Goal: Information Seeking & Learning: Learn about a topic

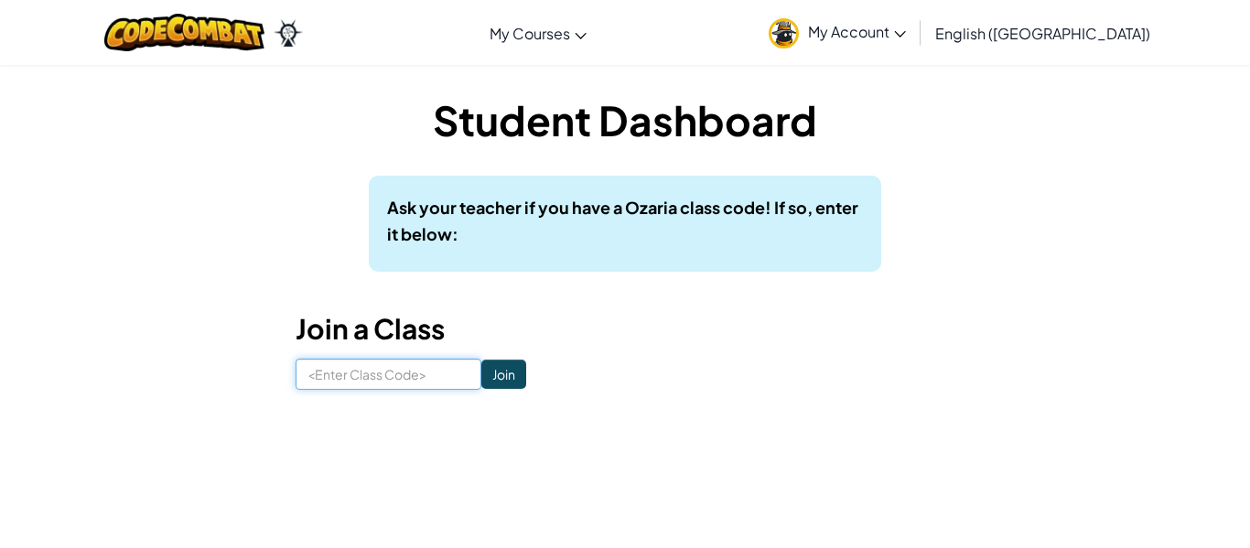
click at [384, 375] on input at bounding box center [389, 374] width 186 height 31
type input "e"
type input "EATFRUITLOCK"
click at [517, 381] on input "Join" at bounding box center [503, 374] width 45 height 29
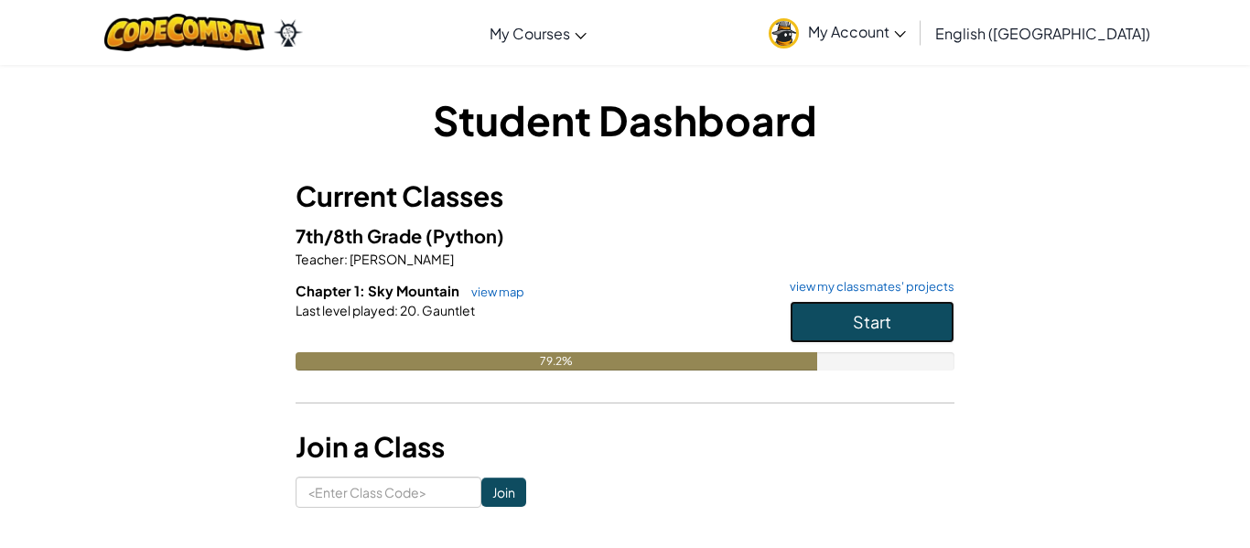
click at [885, 316] on span "Start" at bounding box center [872, 321] width 38 height 21
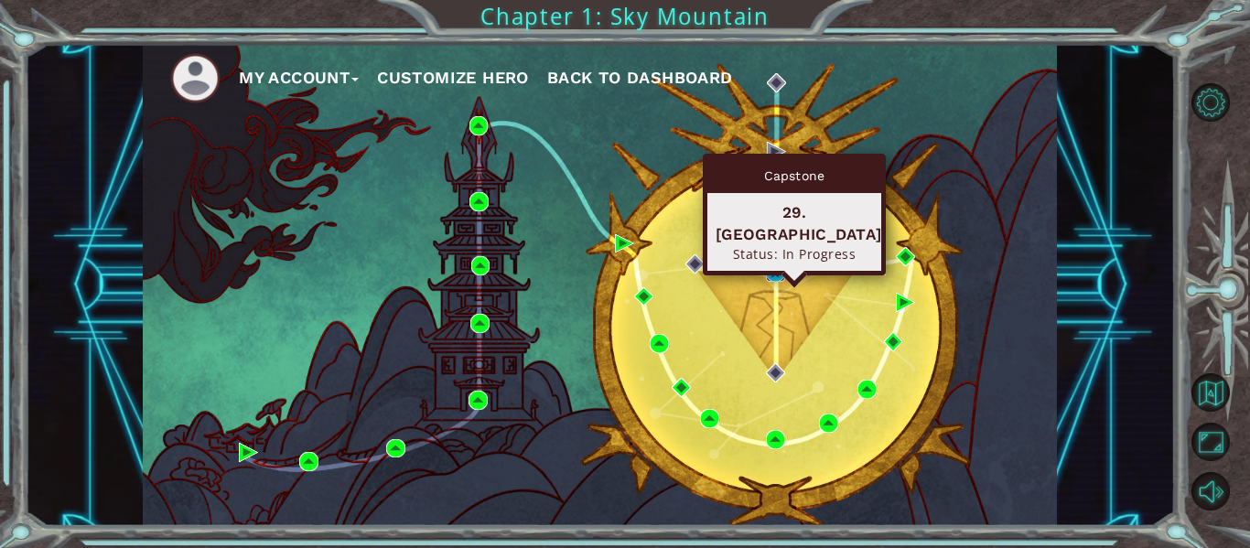
click at [772, 270] on img at bounding box center [775, 272] width 19 height 19
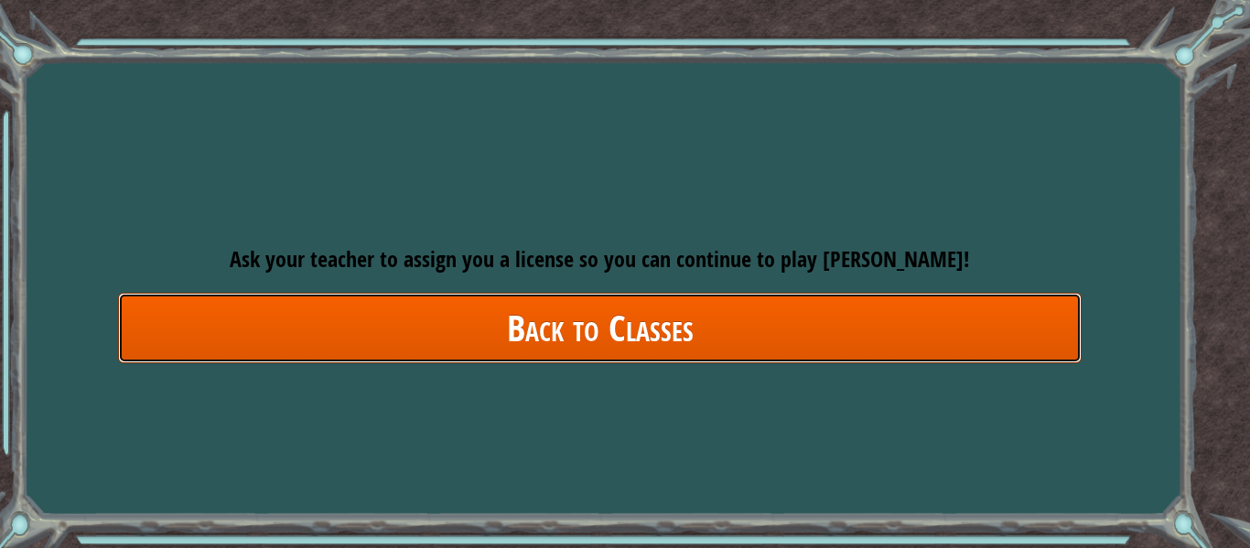
click at [732, 318] on link "Back to Classes" at bounding box center [600, 328] width 964 height 70
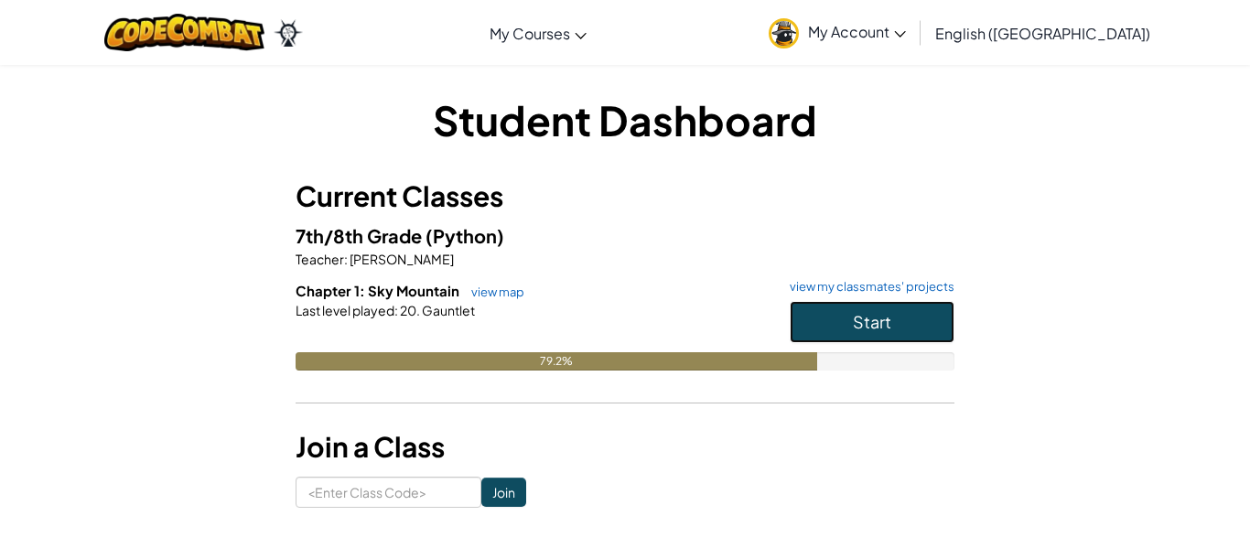
click at [829, 318] on button "Start" at bounding box center [872, 322] width 165 height 42
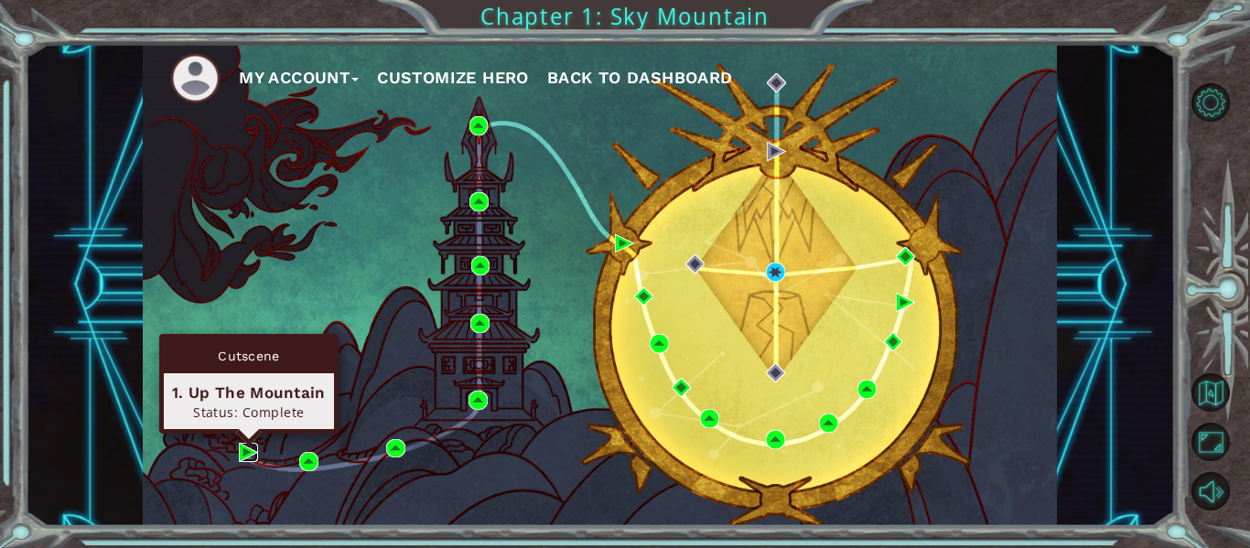
click at [239, 447] on img at bounding box center [248, 452] width 19 height 19
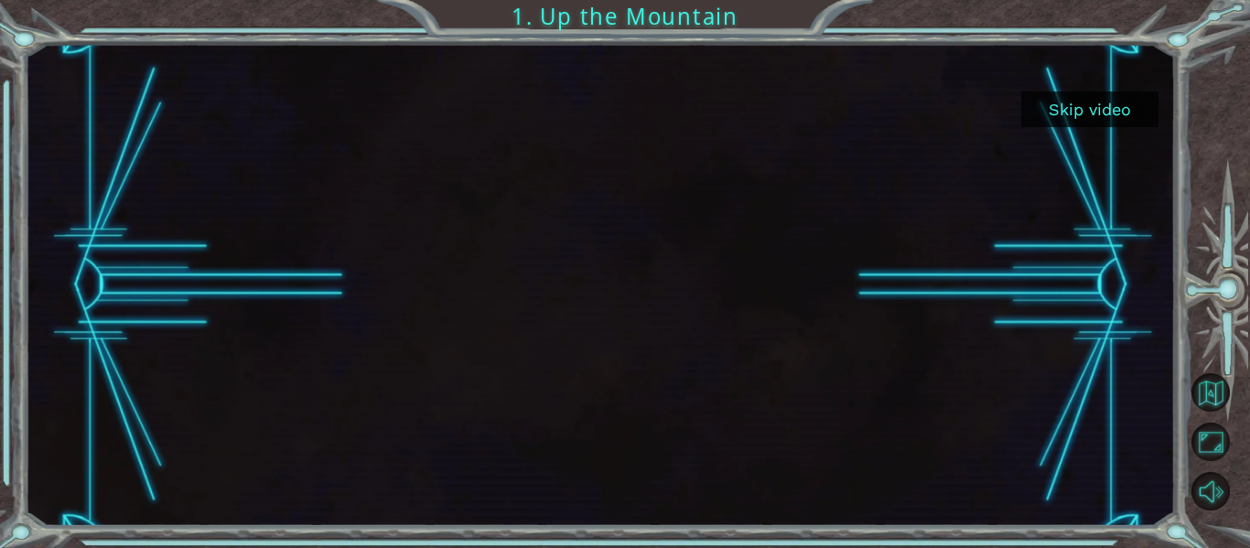
click at [1114, 100] on button "Skip video" at bounding box center [1089, 110] width 137 height 36
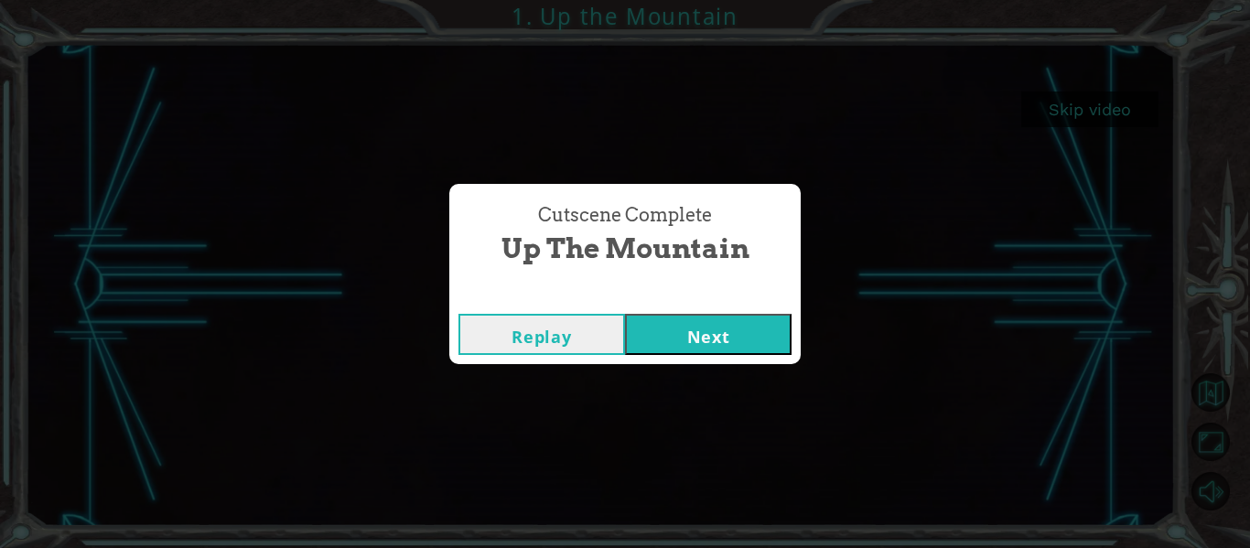
click at [704, 324] on button "Next" at bounding box center [708, 334] width 167 height 41
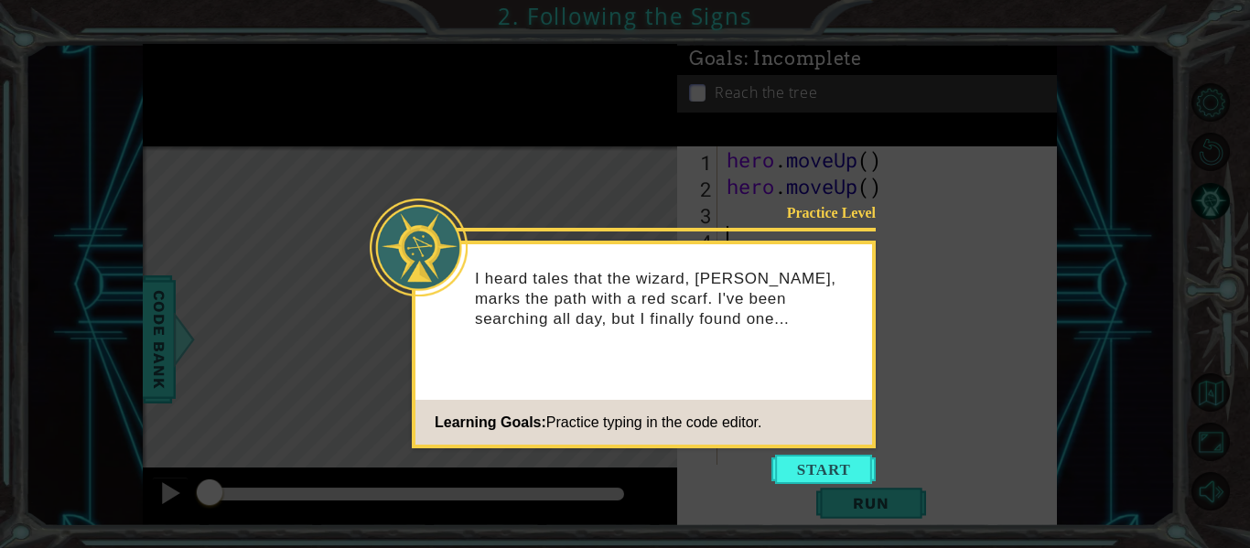
click at [836, 489] on icon at bounding box center [625, 274] width 1250 height 548
click at [815, 476] on button "Start" at bounding box center [823, 469] width 104 height 29
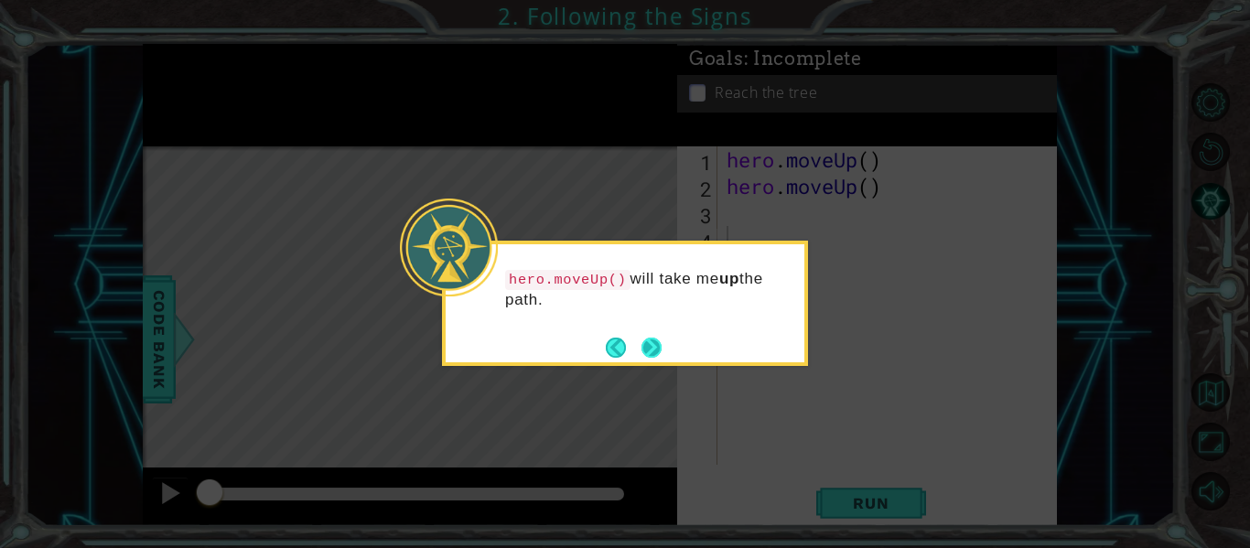
click at [655, 347] on button "Next" at bounding box center [652, 348] width 20 height 20
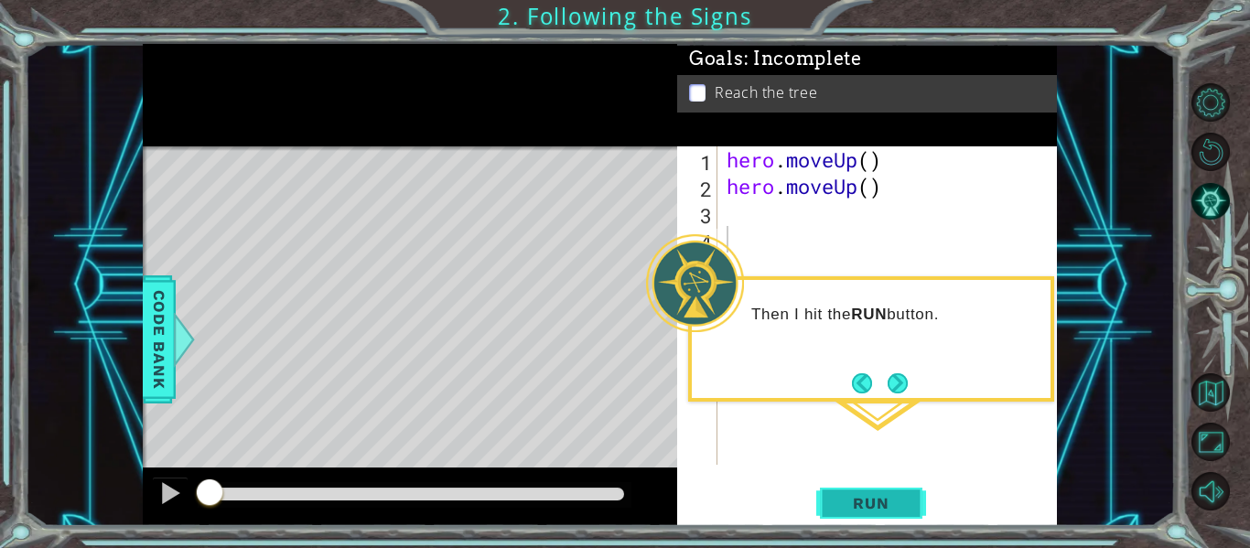
click at [875, 497] on span "Run" at bounding box center [871, 503] width 72 height 18
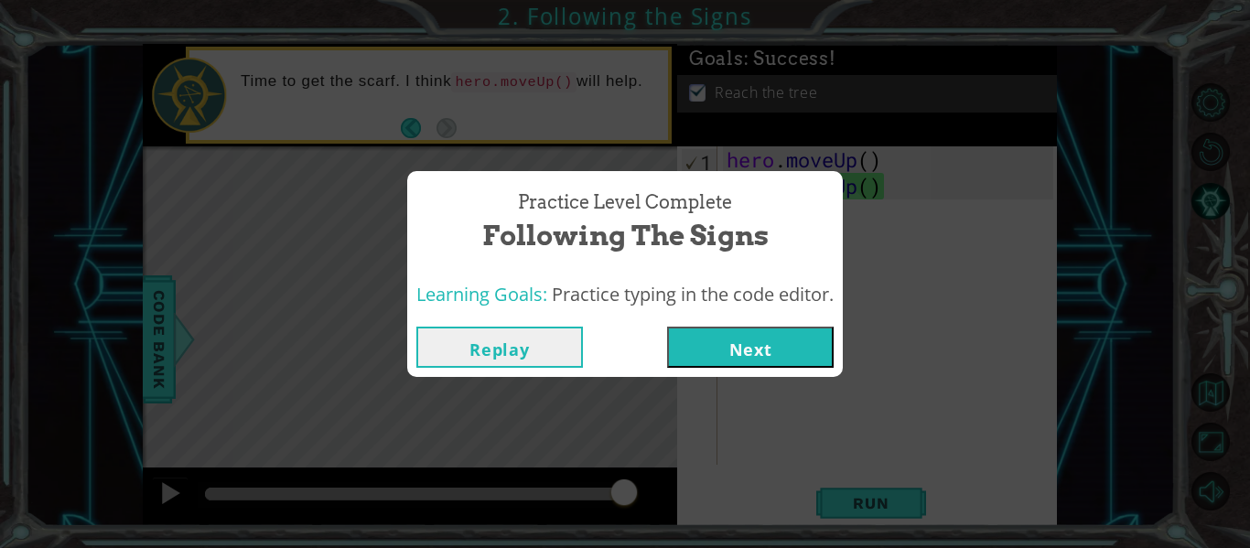
click at [741, 340] on button "Next" at bounding box center [750, 347] width 167 height 41
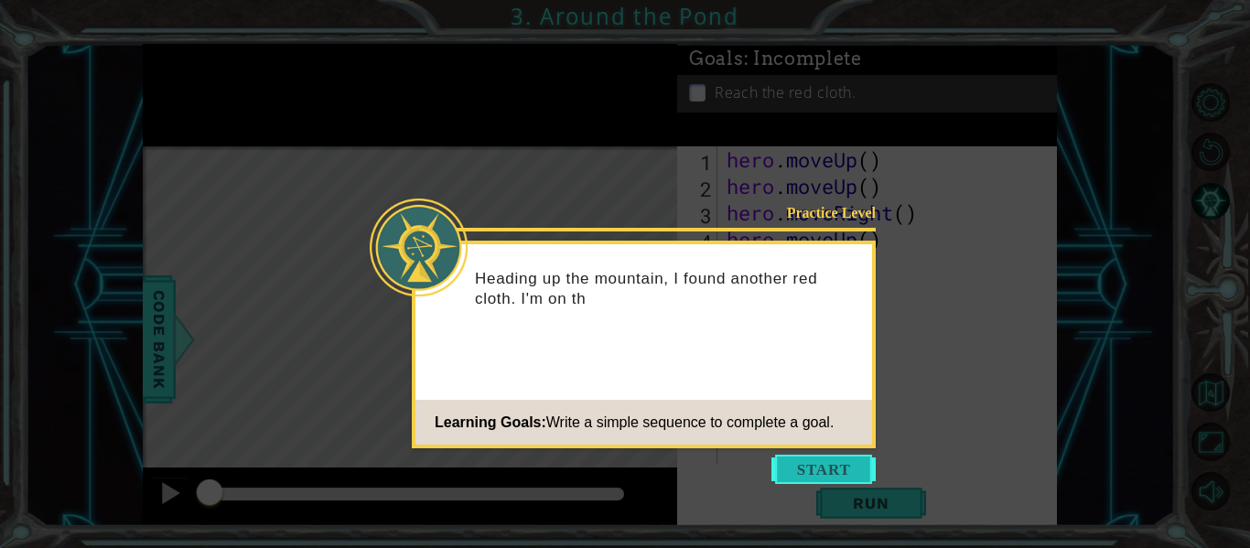
click at [826, 458] on button "Start" at bounding box center [823, 469] width 104 height 29
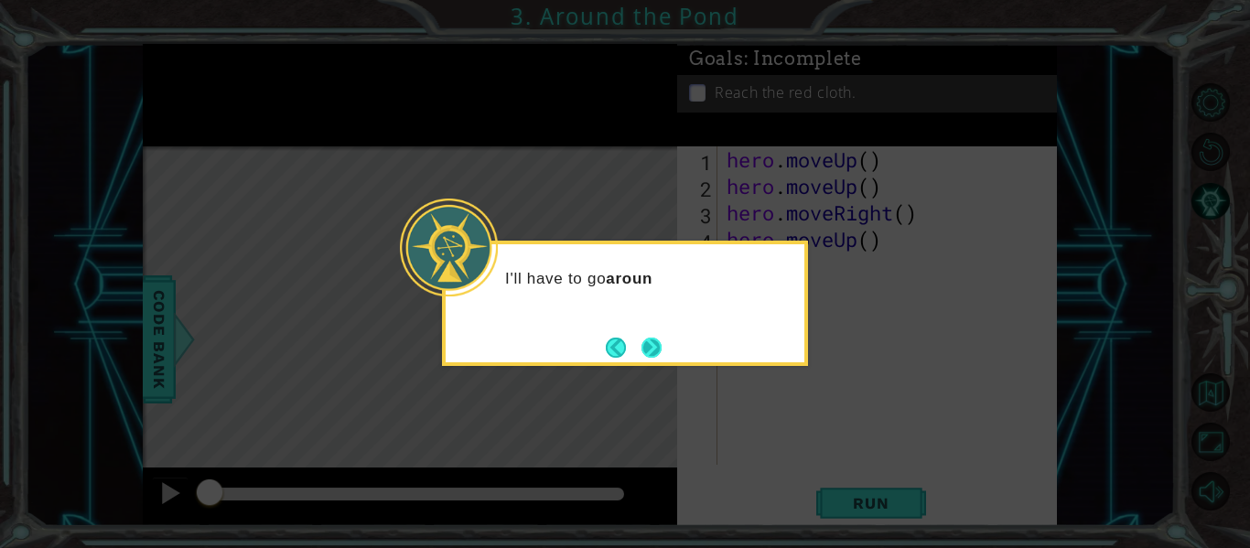
click at [642, 345] on button "Next" at bounding box center [652, 348] width 20 height 20
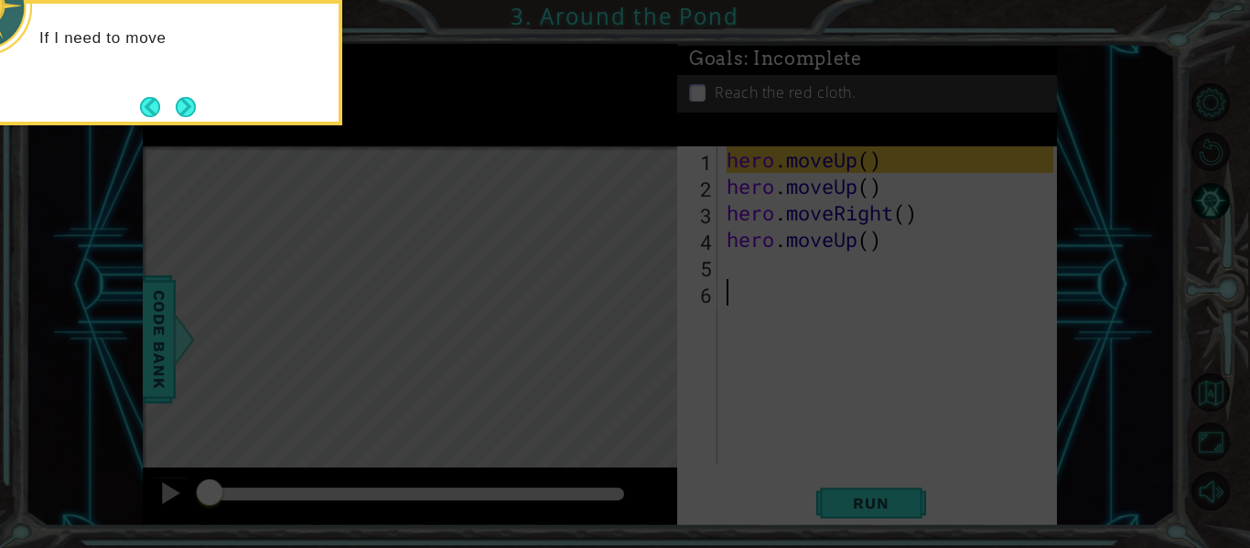
click at [571, 329] on icon at bounding box center [625, 82] width 1250 height 933
click at [182, 101] on button "Next" at bounding box center [186, 107] width 20 height 20
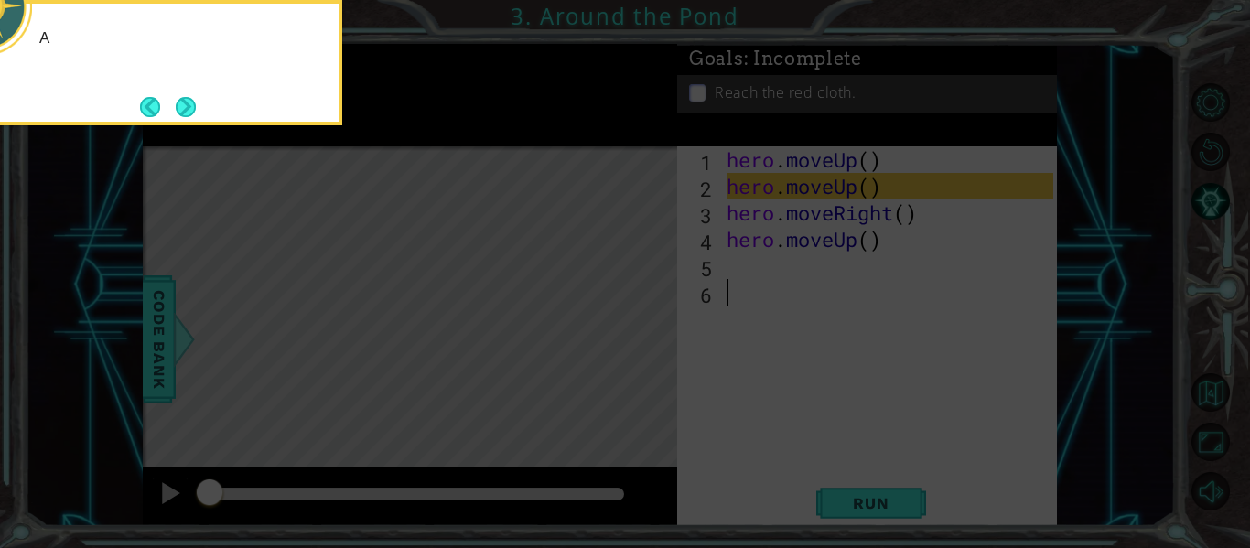
click at [182, 101] on button "Next" at bounding box center [186, 107] width 20 height 20
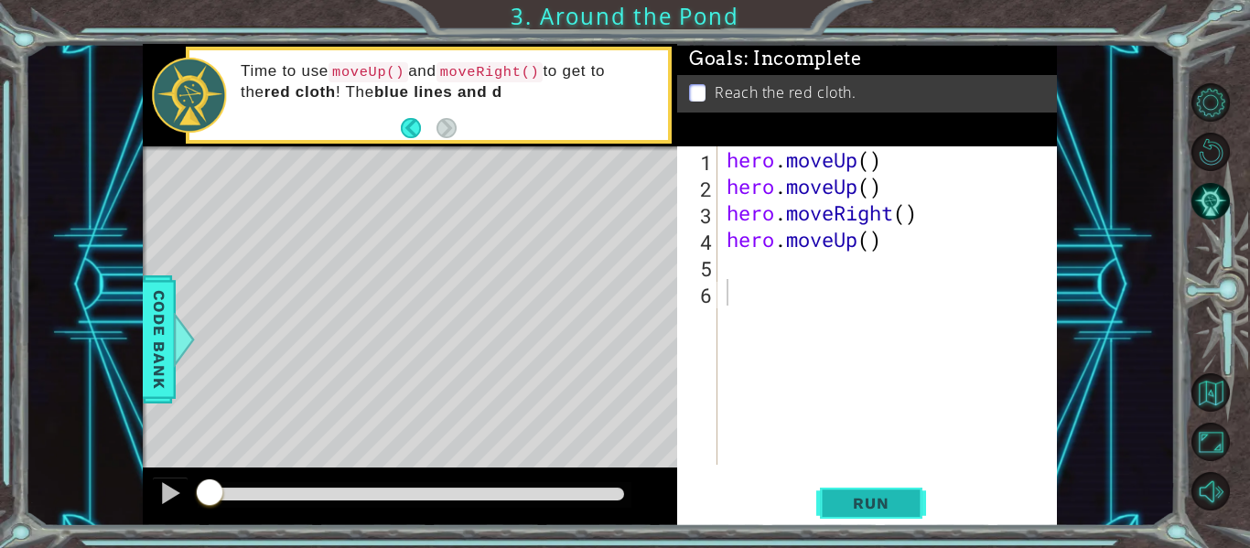
click at [887, 501] on span "Run" at bounding box center [871, 503] width 72 height 18
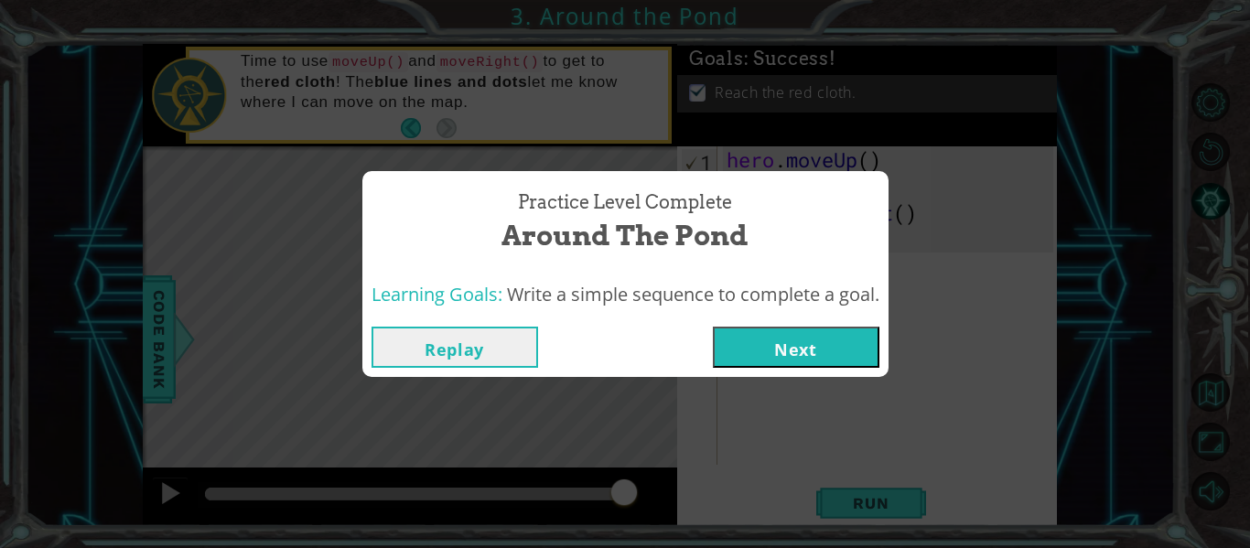
click at [819, 346] on button "Next" at bounding box center [796, 347] width 167 height 41
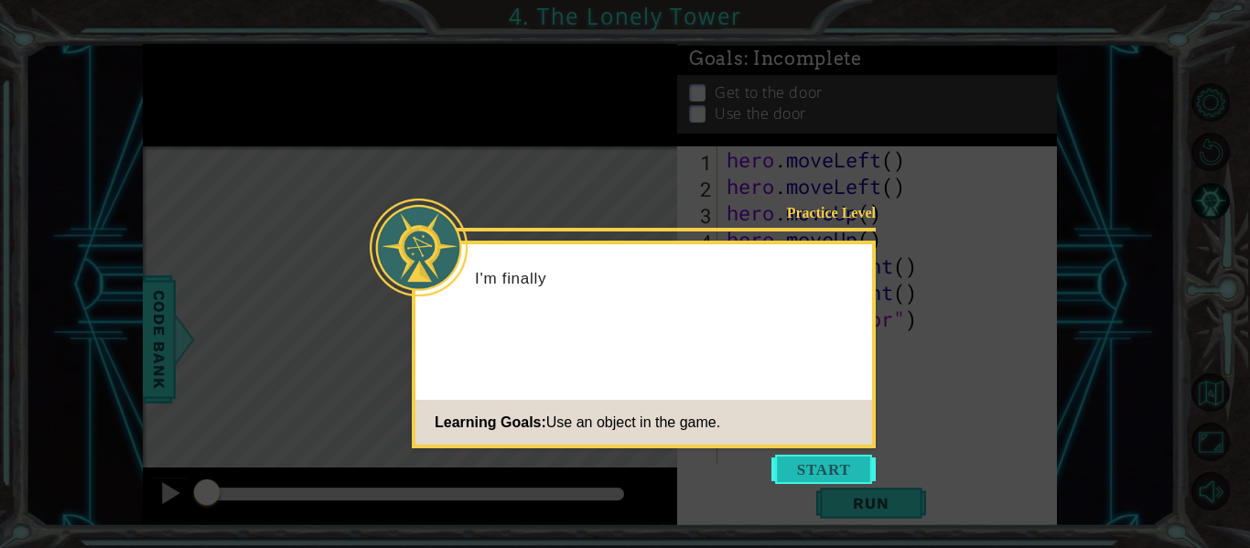
click at [828, 472] on button "Start" at bounding box center [823, 469] width 104 height 29
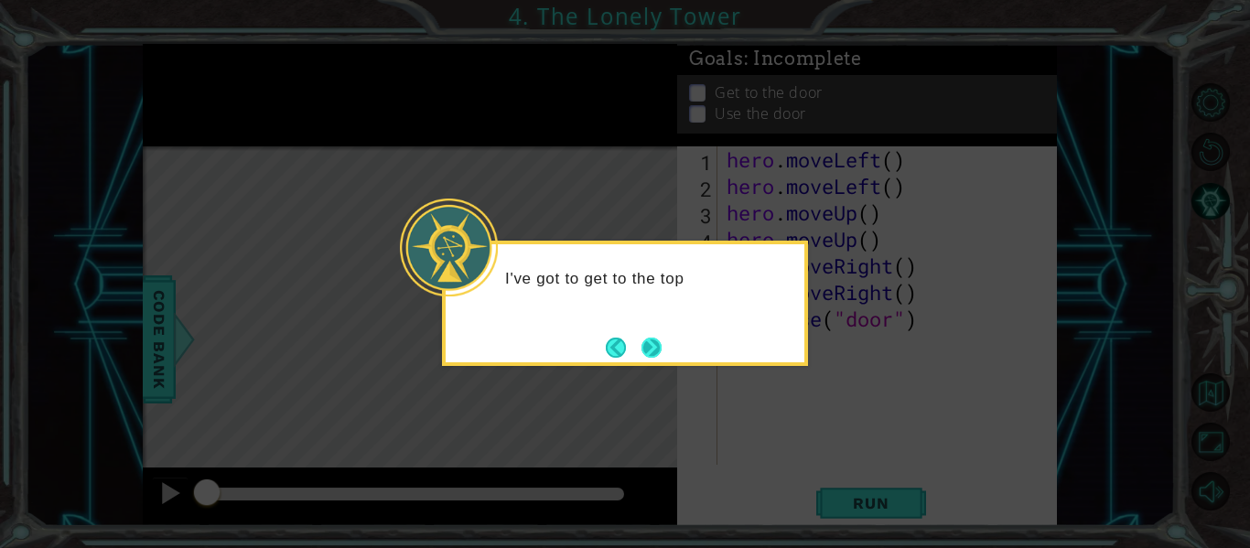
click at [653, 344] on button "Next" at bounding box center [652, 348] width 22 height 22
click at [653, 344] on button "Next" at bounding box center [652, 348] width 20 height 20
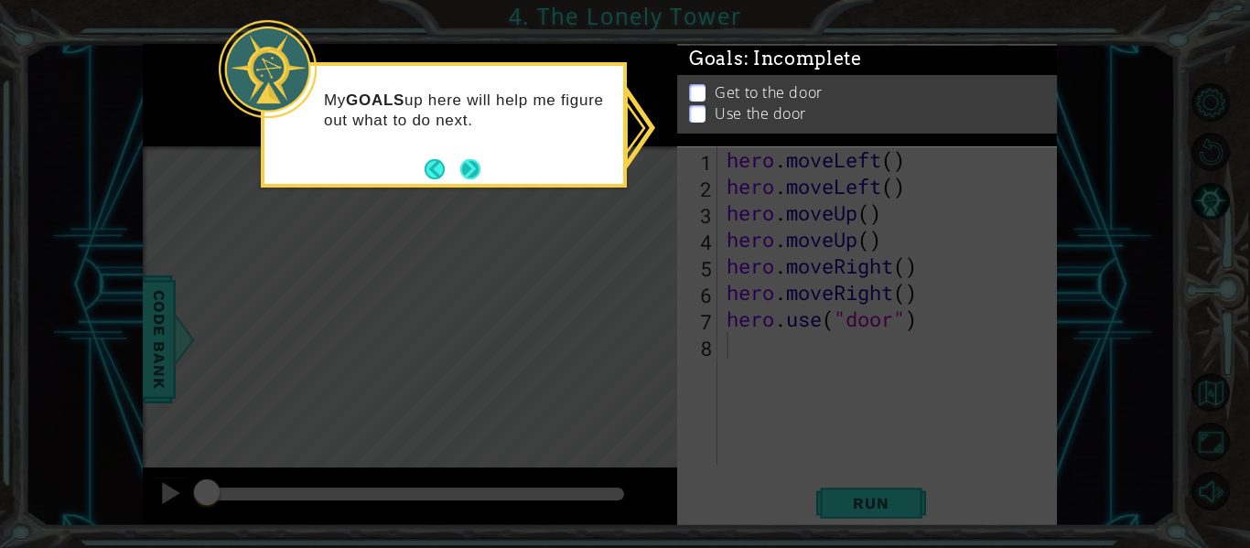
click at [469, 165] on button "Next" at bounding box center [470, 169] width 20 height 20
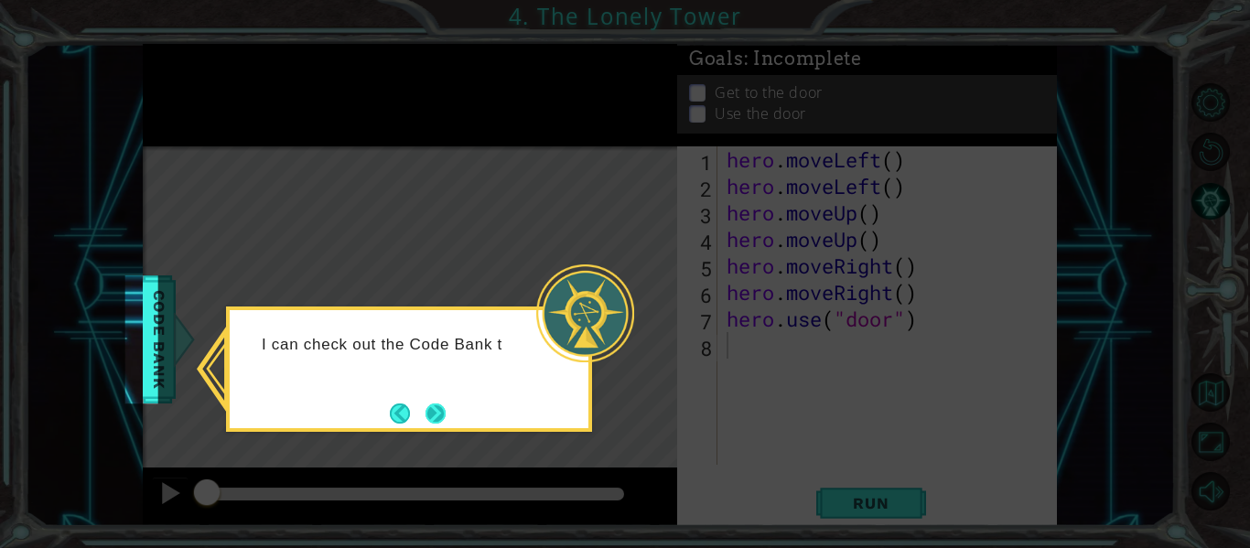
click at [432, 416] on button "Next" at bounding box center [436, 414] width 20 height 20
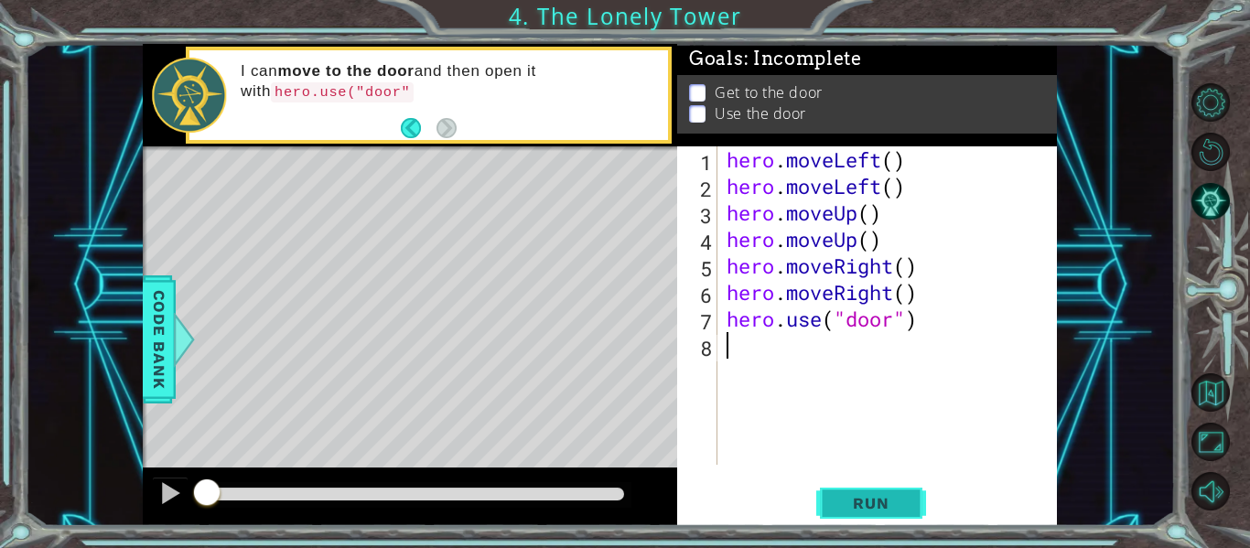
click at [900, 486] on button "Run" at bounding box center [871, 504] width 110 height 38
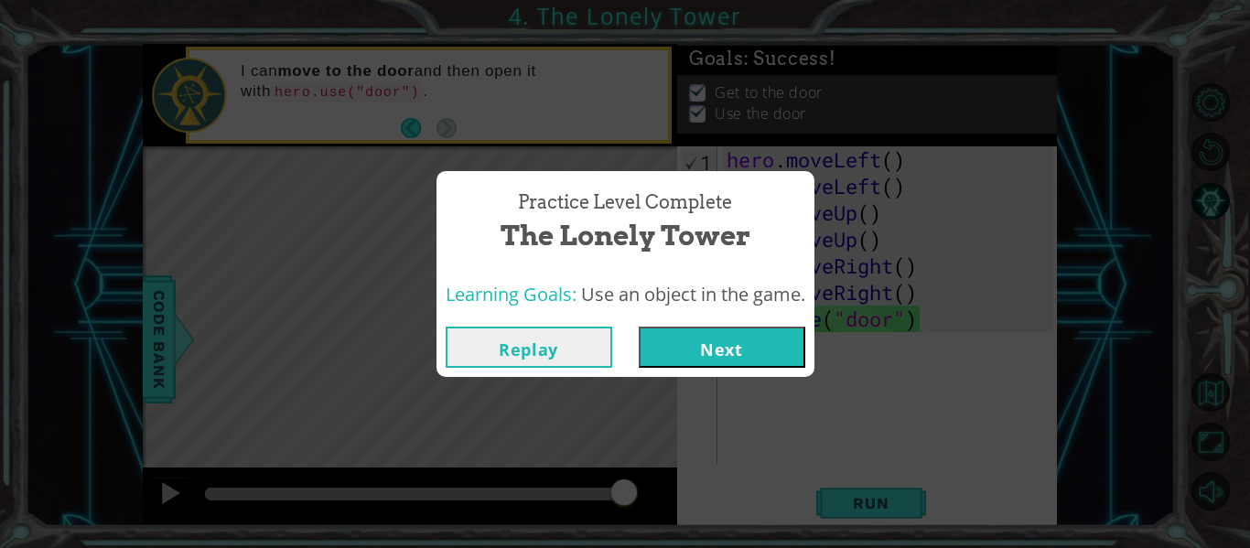
click at [759, 386] on div "Practice Level Complete The Lonely Tower Learning Goals: Use an object in the g…" at bounding box center [625, 274] width 1250 height 548
click at [742, 346] on button "Next" at bounding box center [722, 347] width 167 height 41
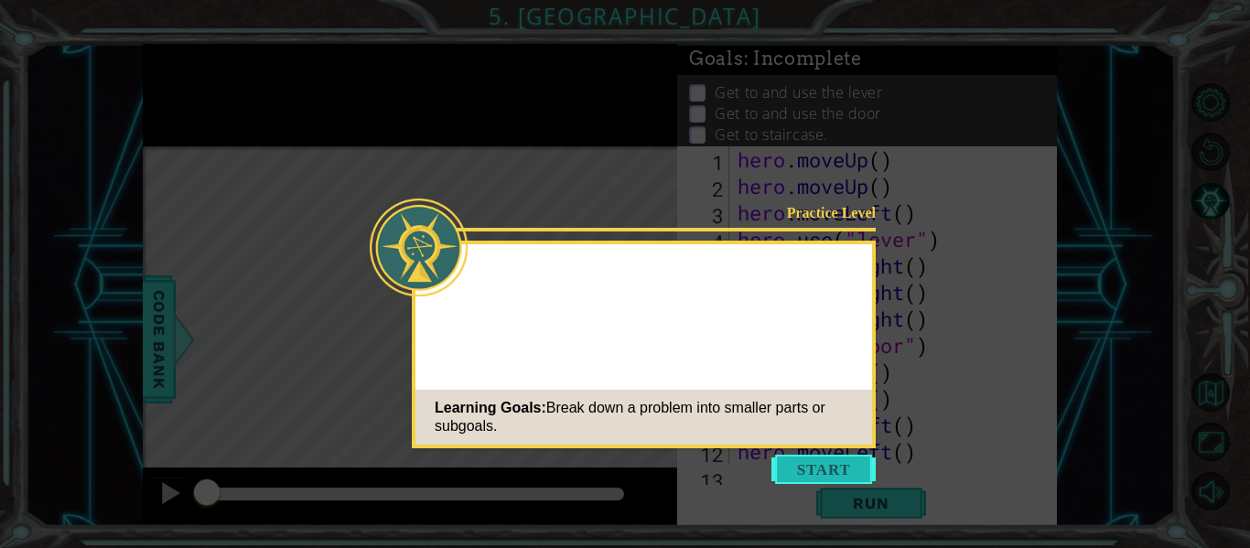
click at [865, 476] on button "Start" at bounding box center [823, 469] width 104 height 29
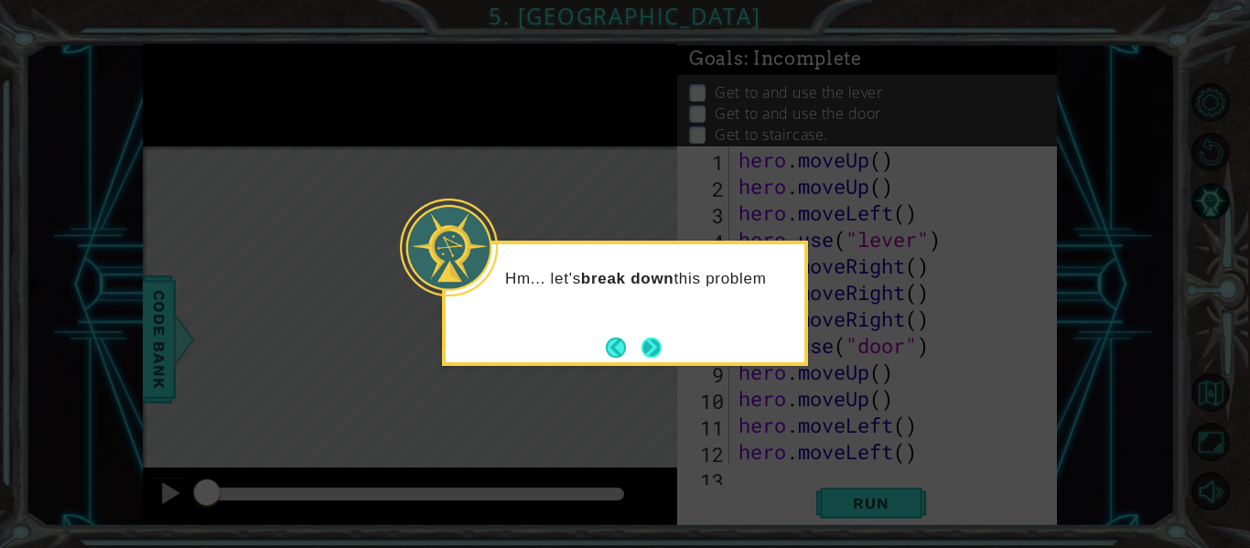
click at [658, 346] on button "Next" at bounding box center [651, 347] width 21 height 21
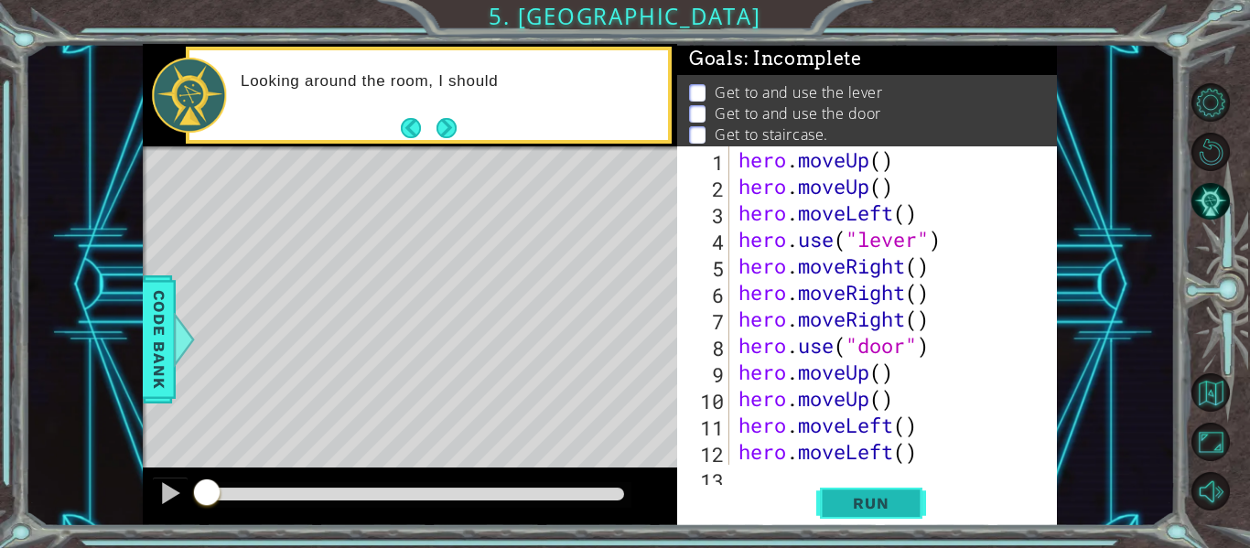
click at [825, 508] on button "Run" at bounding box center [871, 504] width 110 height 38
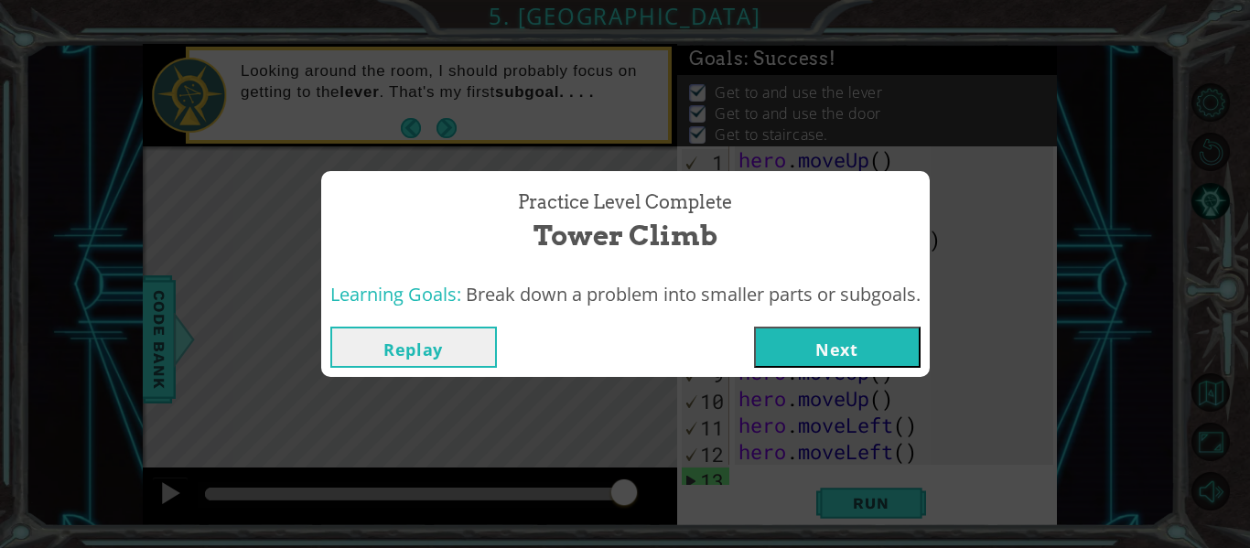
click at [806, 362] on button "Next" at bounding box center [837, 347] width 167 height 41
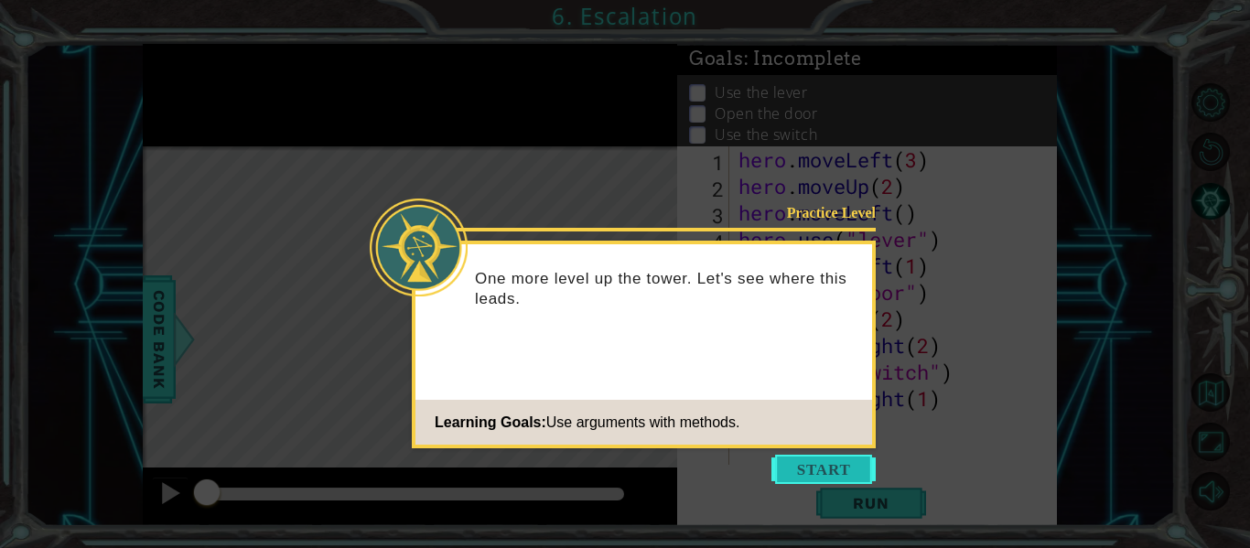
click at [832, 459] on button "Start" at bounding box center [823, 469] width 104 height 29
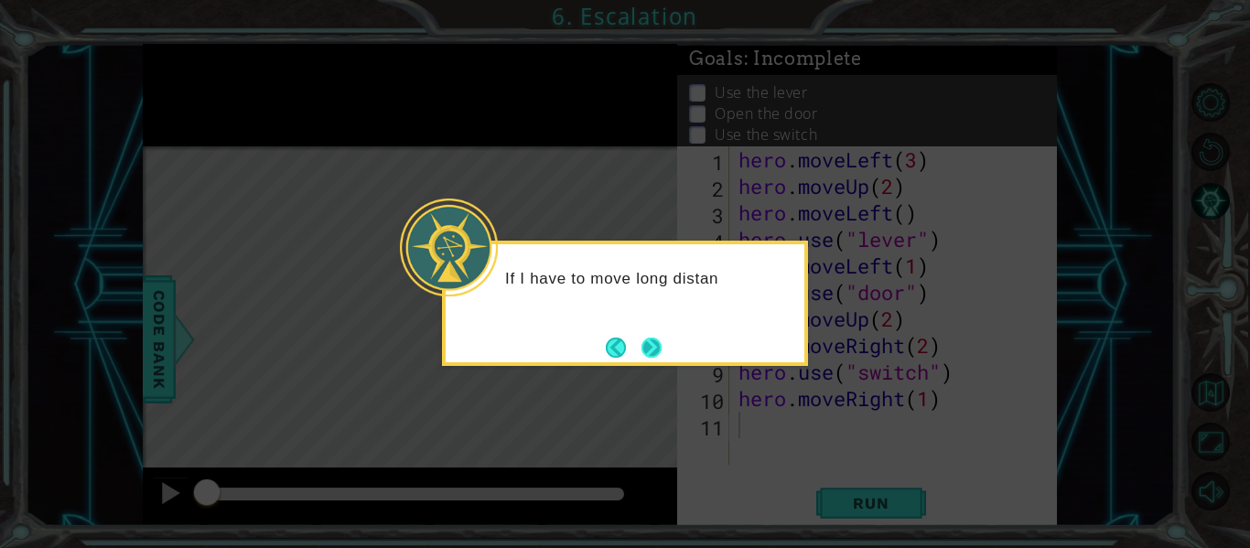
click at [646, 353] on button "Next" at bounding box center [652, 348] width 20 height 20
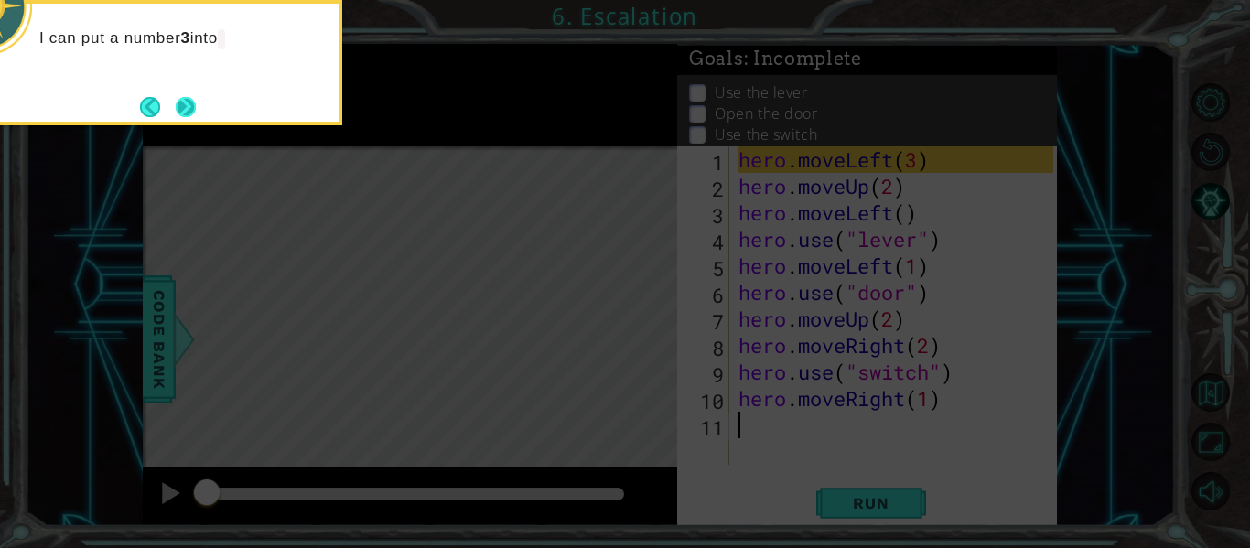
click at [185, 98] on button "Next" at bounding box center [186, 107] width 20 height 20
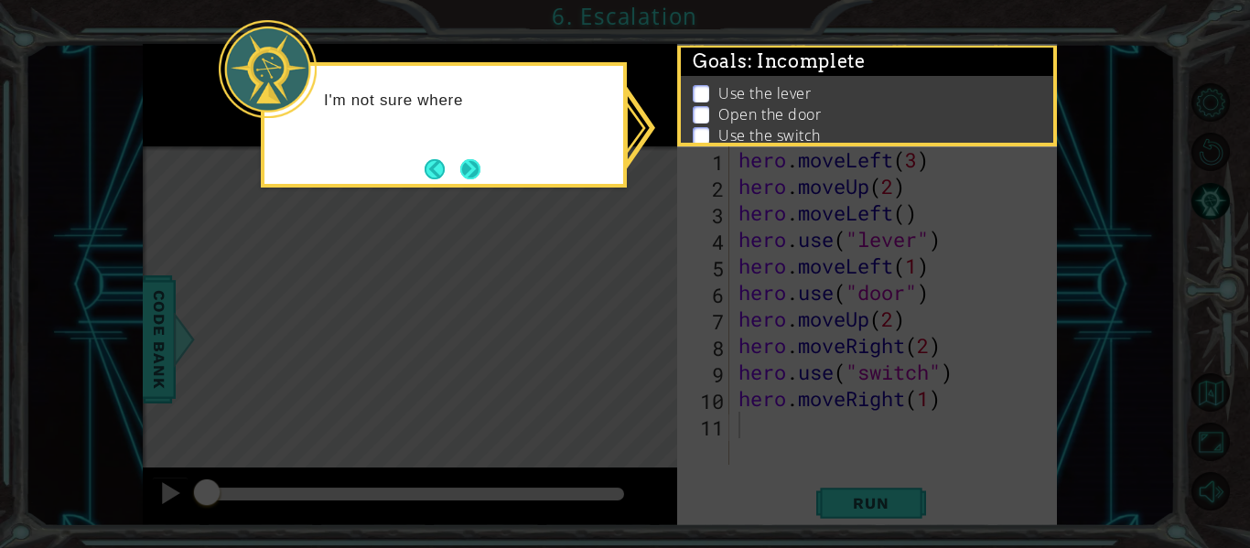
click at [469, 159] on button "Next" at bounding box center [470, 169] width 20 height 20
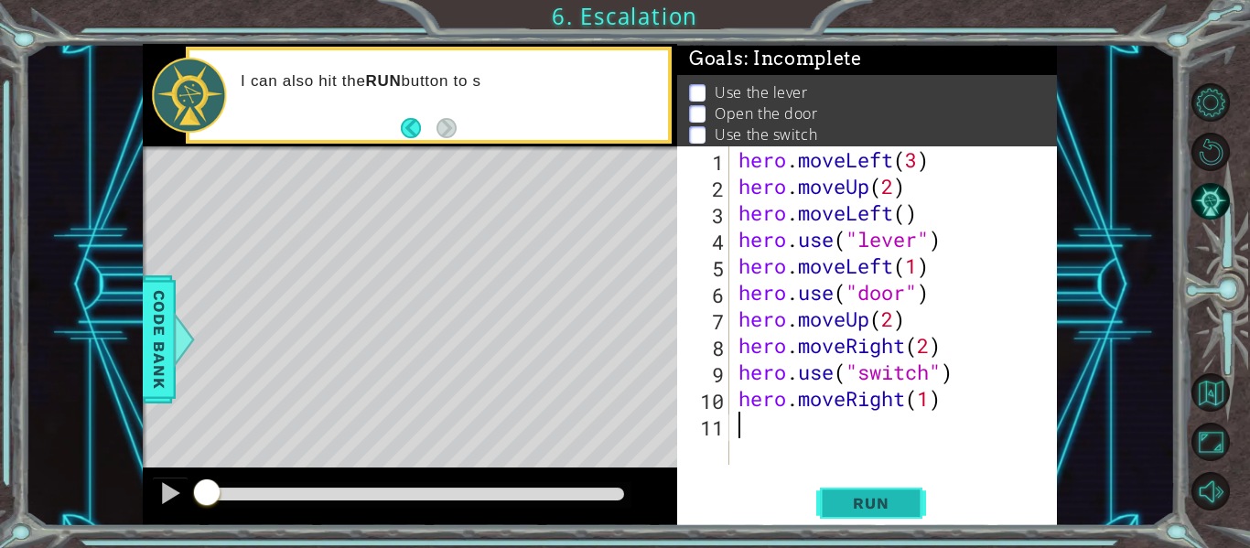
click at [874, 505] on span "Run" at bounding box center [871, 503] width 72 height 18
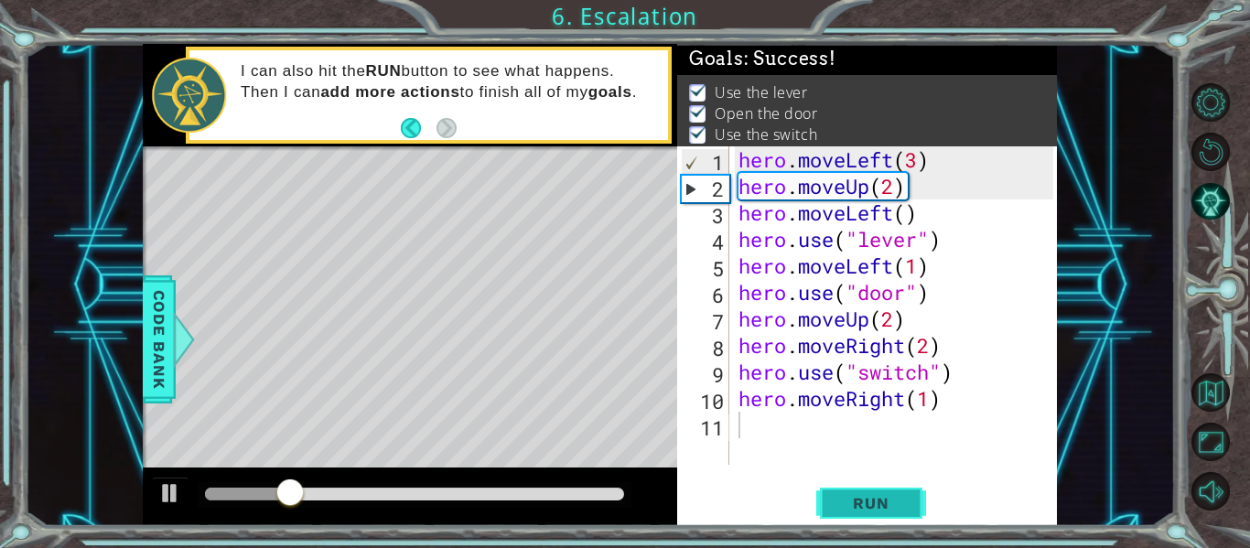
click at [874, 505] on span "Run" at bounding box center [871, 503] width 72 height 18
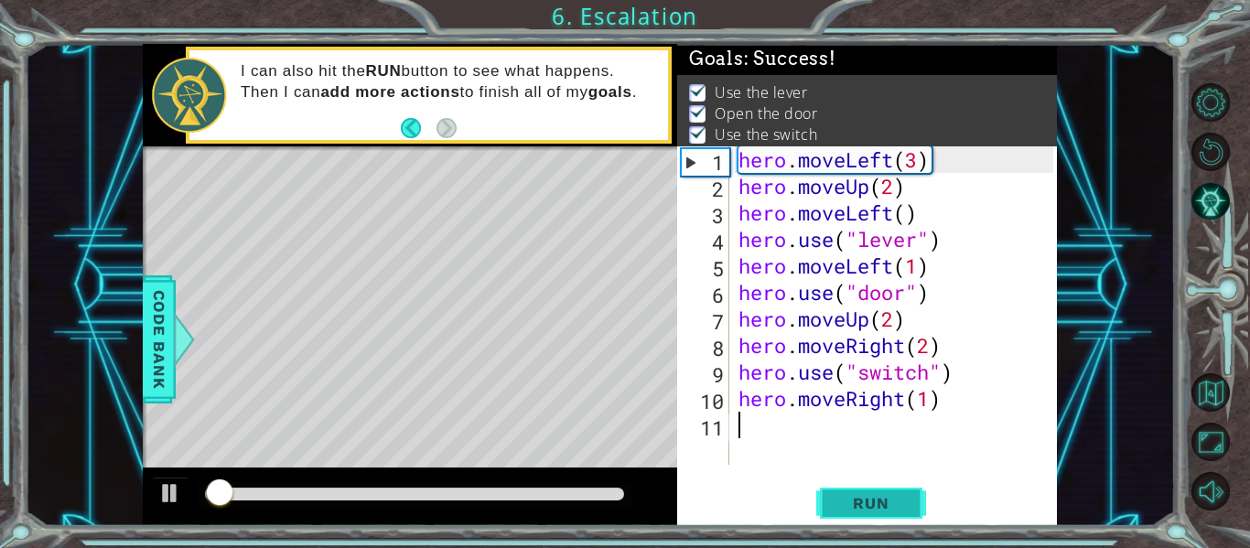
click at [874, 505] on span "Run" at bounding box center [871, 503] width 72 height 18
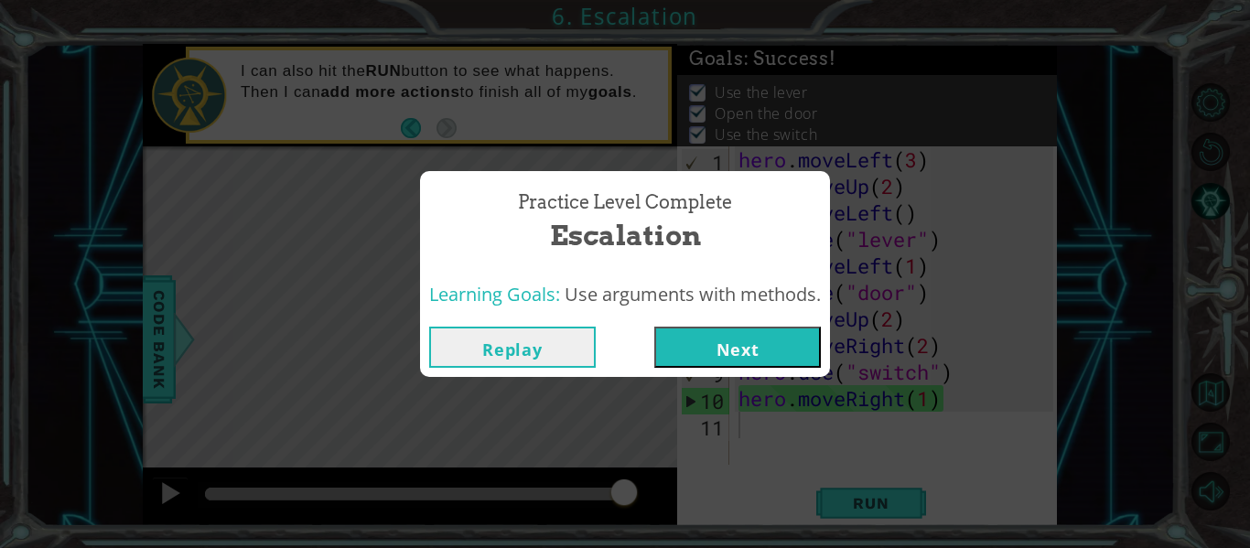
click at [744, 357] on button "Next" at bounding box center [737, 347] width 167 height 41
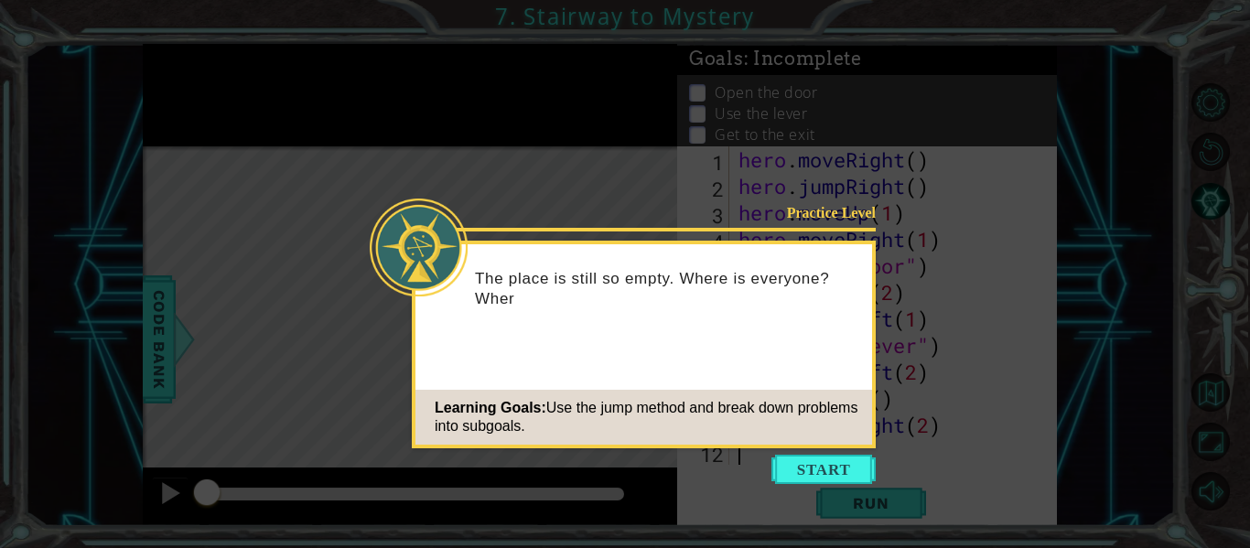
click at [831, 491] on icon at bounding box center [625, 274] width 1250 height 548
click at [836, 464] on button "Start" at bounding box center [823, 469] width 104 height 29
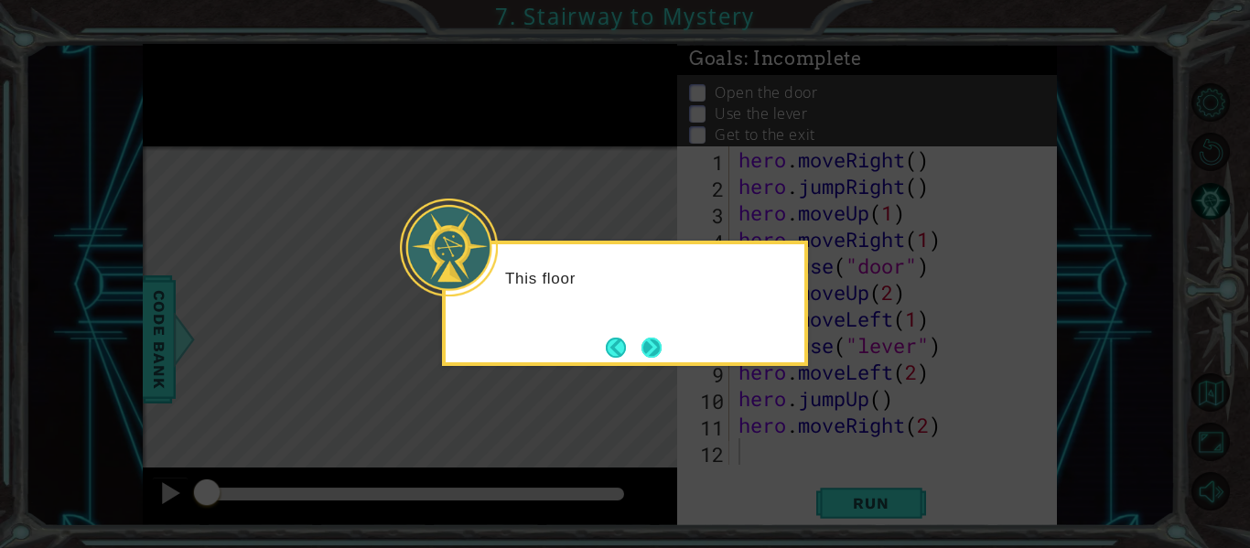
click at [651, 342] on button "Next" at bounding box center [652, 347] width 21 height 21
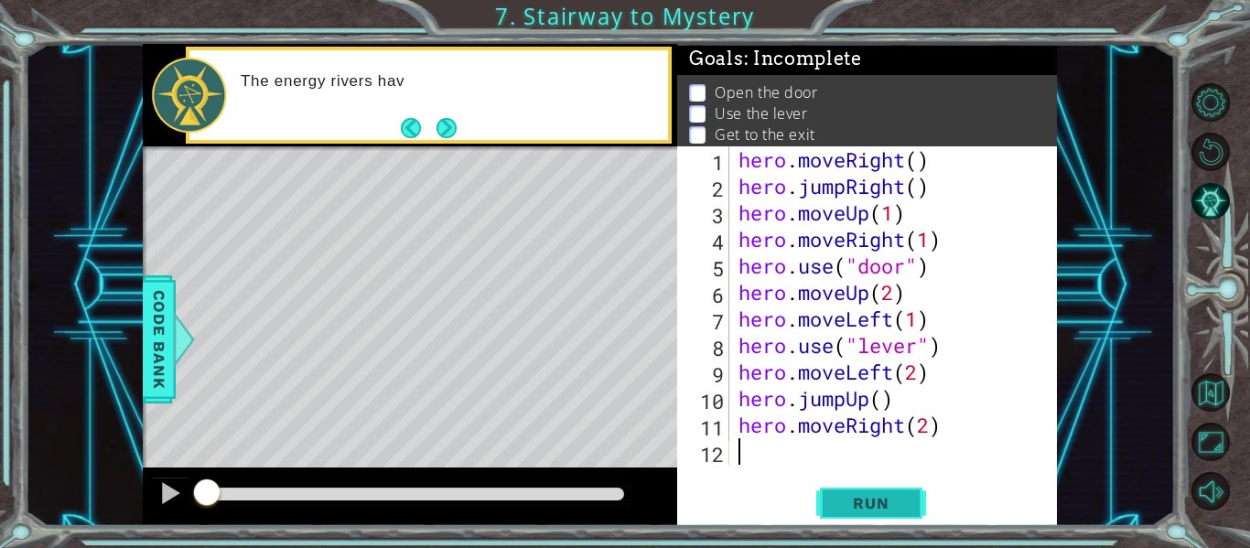
click at [871, 513] on button "Run" at bounding box center [871, 504] width 110 height 38
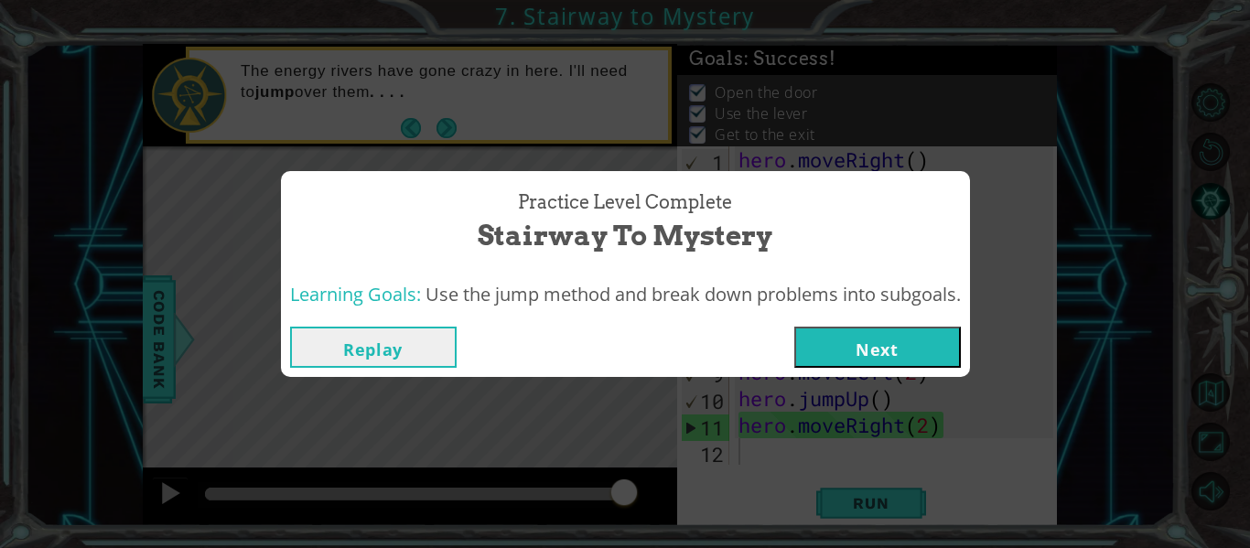
click at [925, 358] on button "Next" at bounding box center [877, 347] width 167 height 41
